Goal: Information Seeking & Learning: Find specific page/section

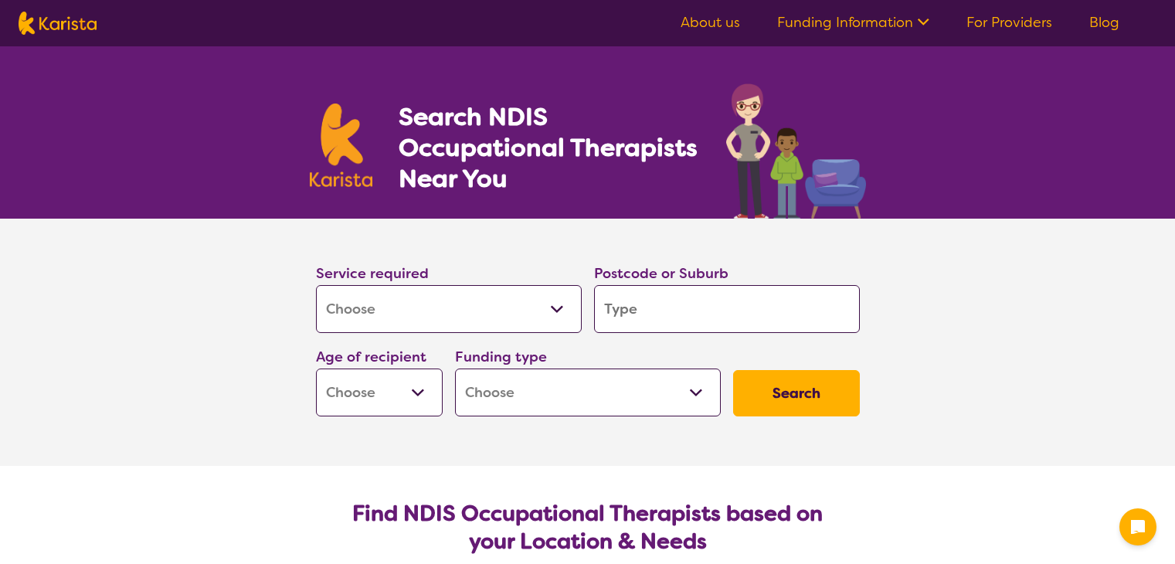
select select "[MEDICAL_DATA]"
click at [641, 300] on input "search" at bounding box center [727, 309] width 266 height 48
type input "4"
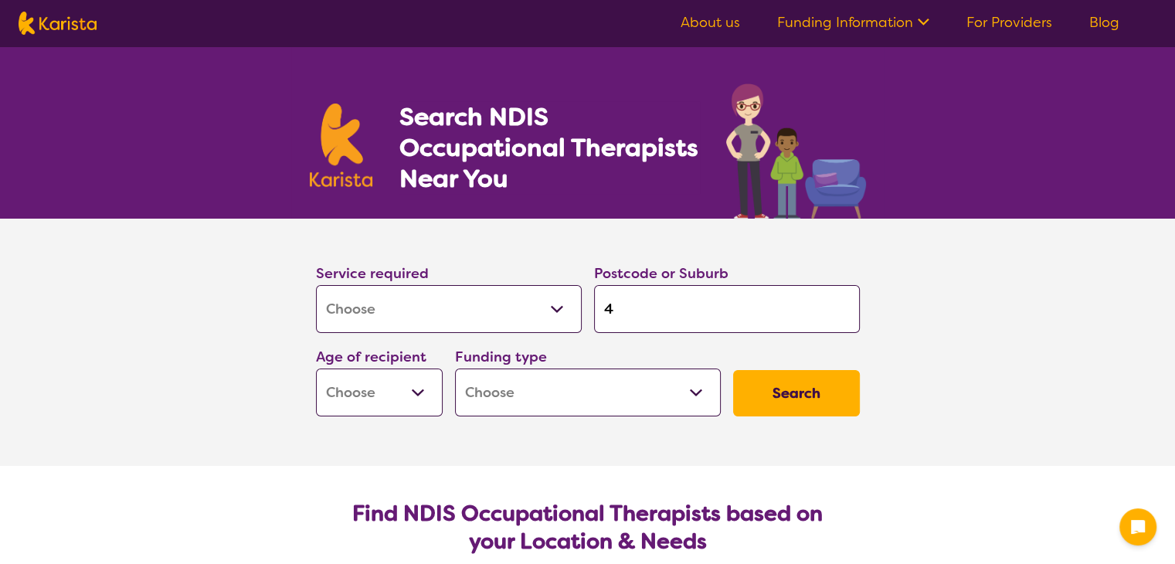
type input "41"
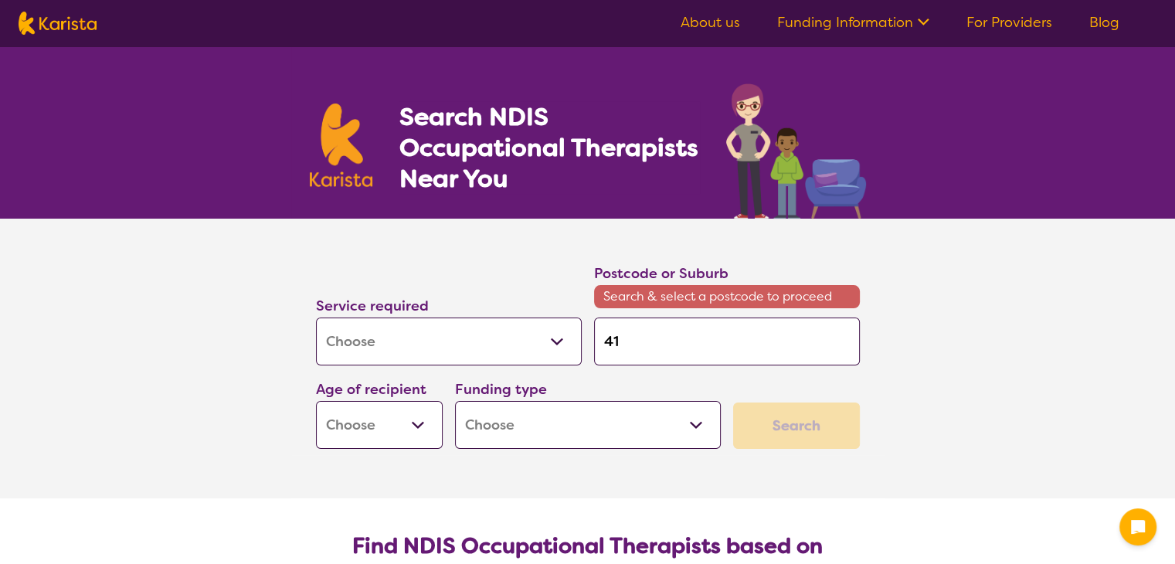
type input "417"
type input "4172"
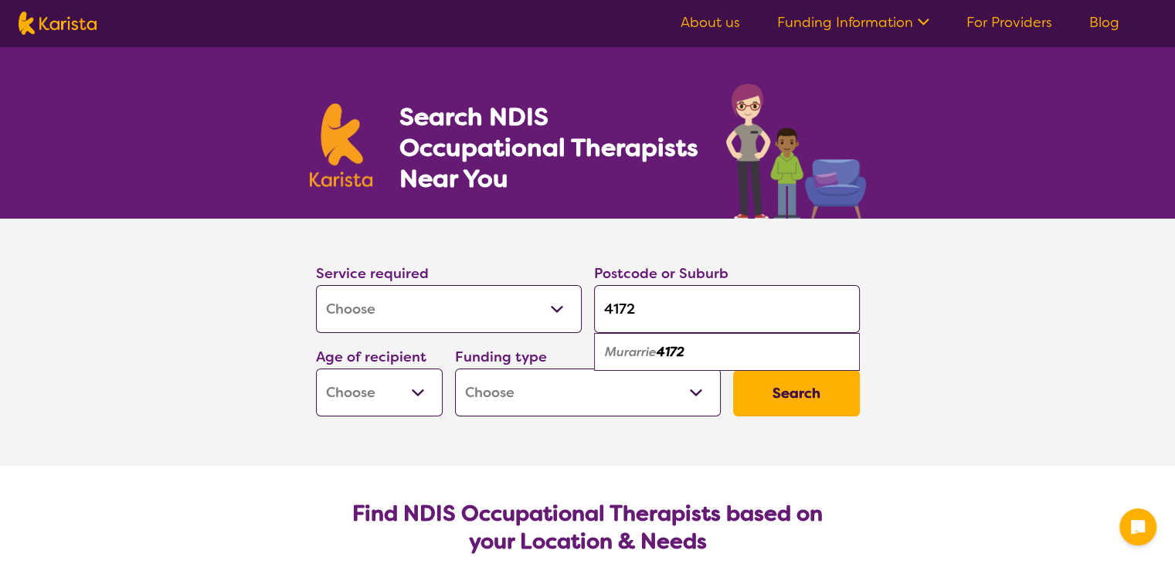
type input "4172"
click at [624, 355] on em "Murarrie" at bounding box center [631, 352] width 52 height 16
click at [474, 401] on select "Home Care Package (HCP) National Disability Insurance Scheme (NDIS) I don't know" at bounding box center [588, 393] width 266 height 48
click at [417, 375] on select "Early Childhood - 0 to 9 Child - 10 to 11 Adolescent - 12 to 17 Adult - 18 to 6…" at bounding box center [379, 393] width 127 height 48
select select "EC"
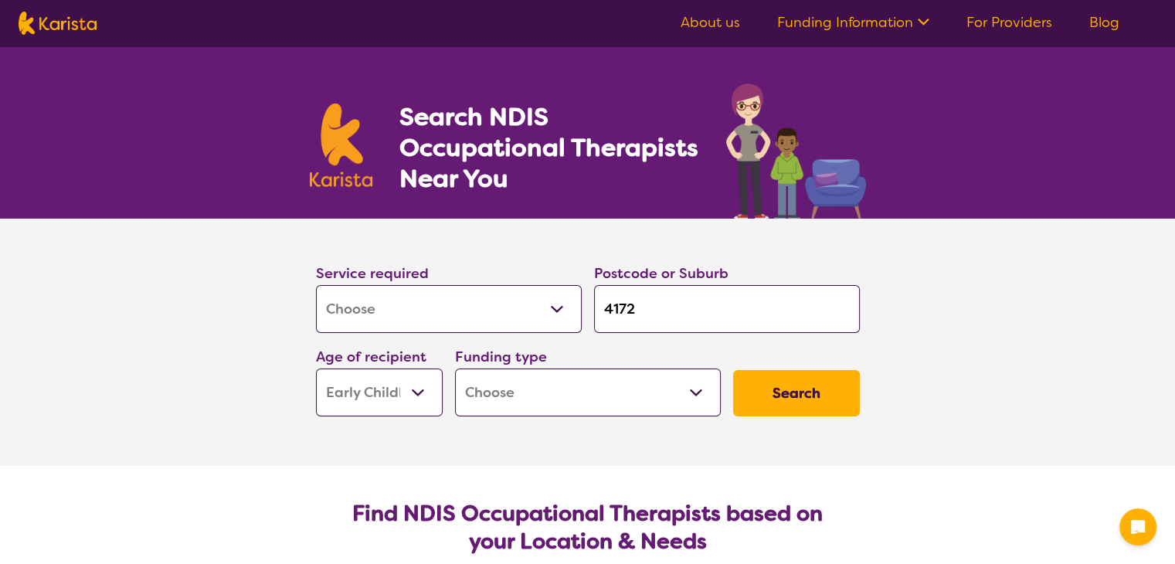
click at [316, 369] on select "Early Childhood - 0 to 9 Child - 10 to 11 Adolescent - 12 to 17 Adult - 18 to 6…" at bounding box center [379, 393] width 127 height 48
select select "EC"
click at [548, 389] on select "Home Care Package (HCP) National Disability Insurance Scheme (NDIS) I don't know" at bounding box center [588, 393] width 266 height 48
select select "i-don-t-know"
click at [455, 369] on select "Home Care Package (HCP) National Disability Insurance Scheme (NDIS) I don't know" at bounding box center [588, 393] width 266 height 48
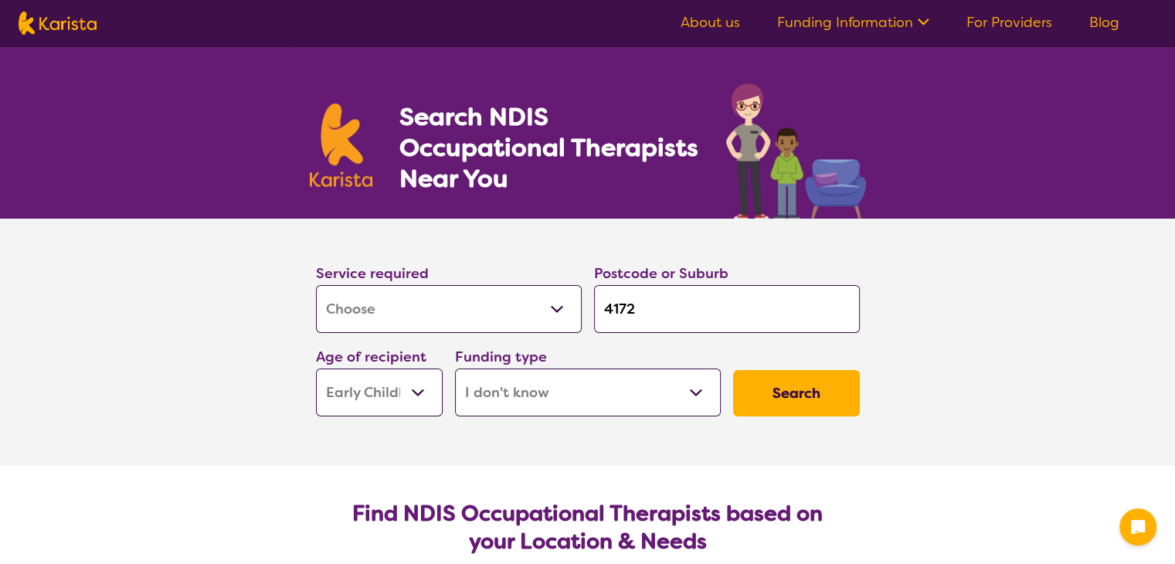
select select "i-don-t-know"
click at [797, 397] on button "Search" at bounding box center [796, 393] width 127 height 46
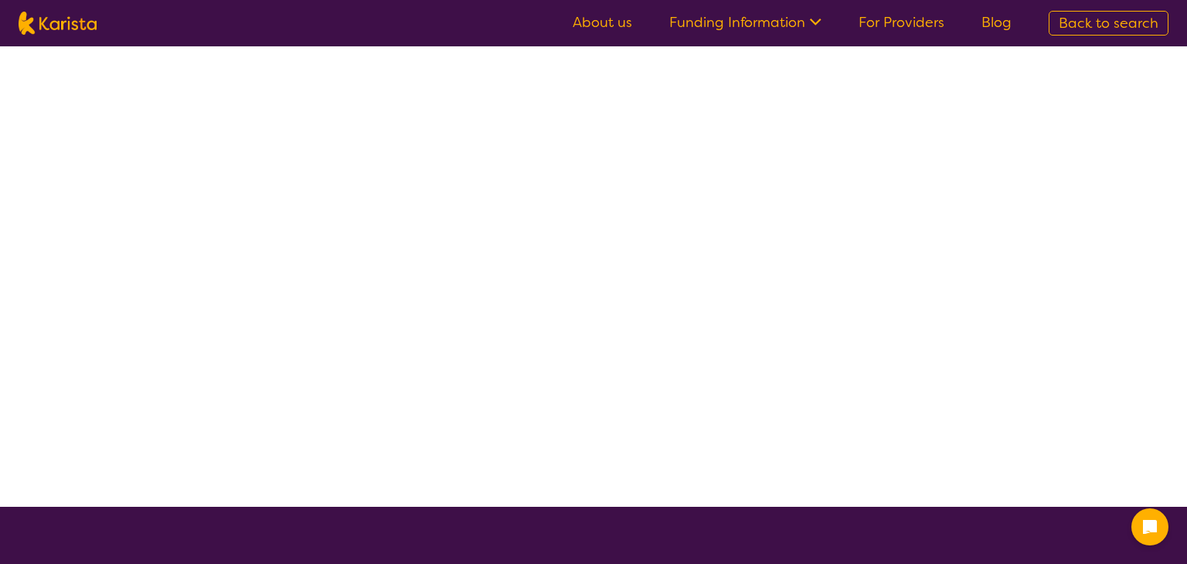
click at [797, 397] on div at bounding box center [593, 276] width 1187 height 461
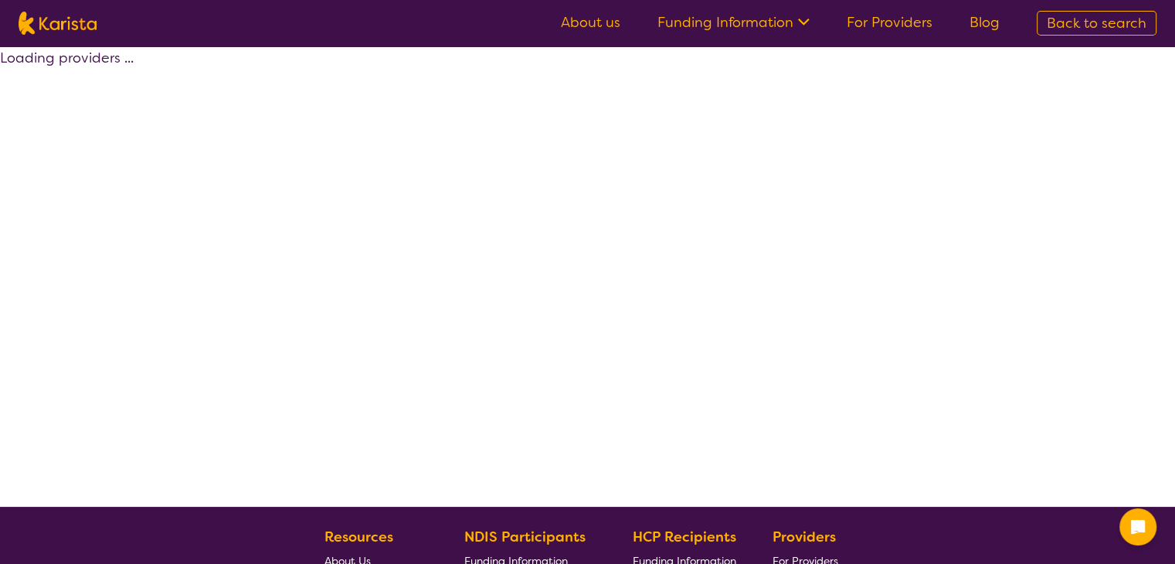
select select "[MEDICAL_DATA]"
select select "EC"
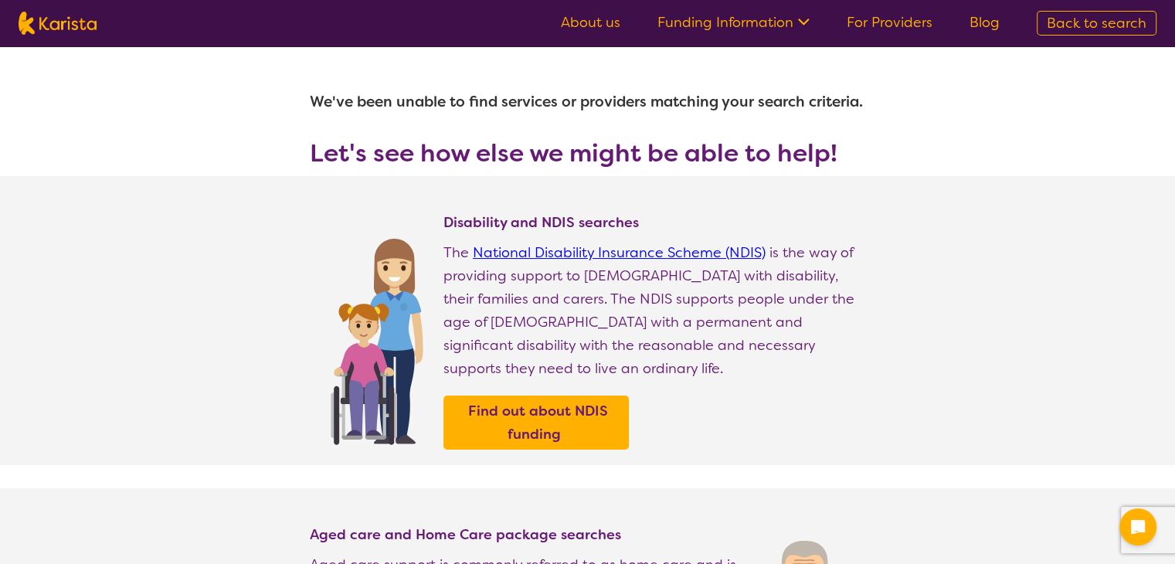
select select "[MEDICAL_DATA]"
select select "EC"
select select "i-don-t-know"
select select "[MEDICAL_DATA]"
select select "EC"
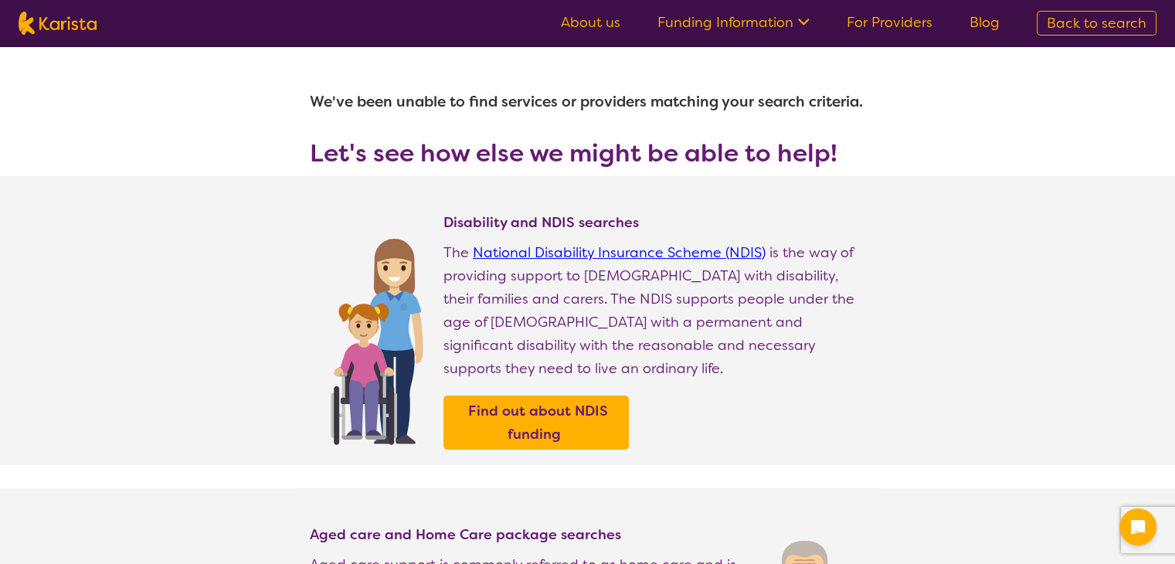
select select "i-don-t-know"
